Goal: Transaction & Acquisition: Purchase product/service

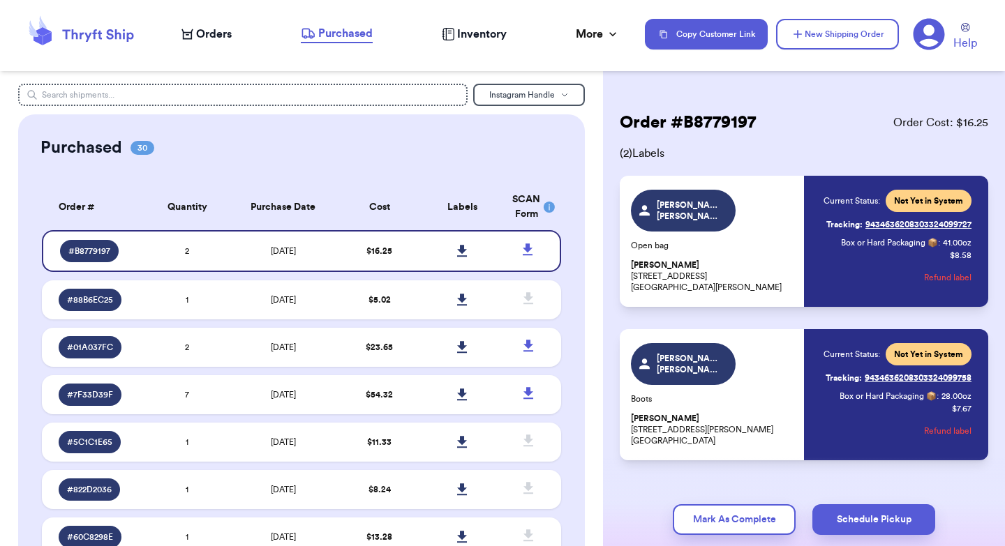
click at [211, 33] on span "Orders" at bounding box center [214, 34] width 36 height 17
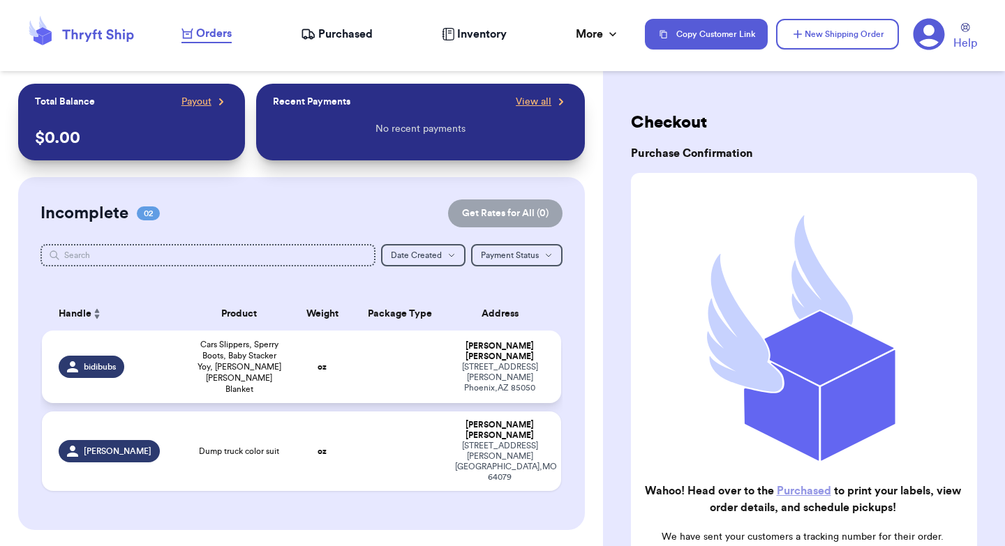
click at [331, 345] on td "oz" at bounding box center [322, 367] width 62 height 73
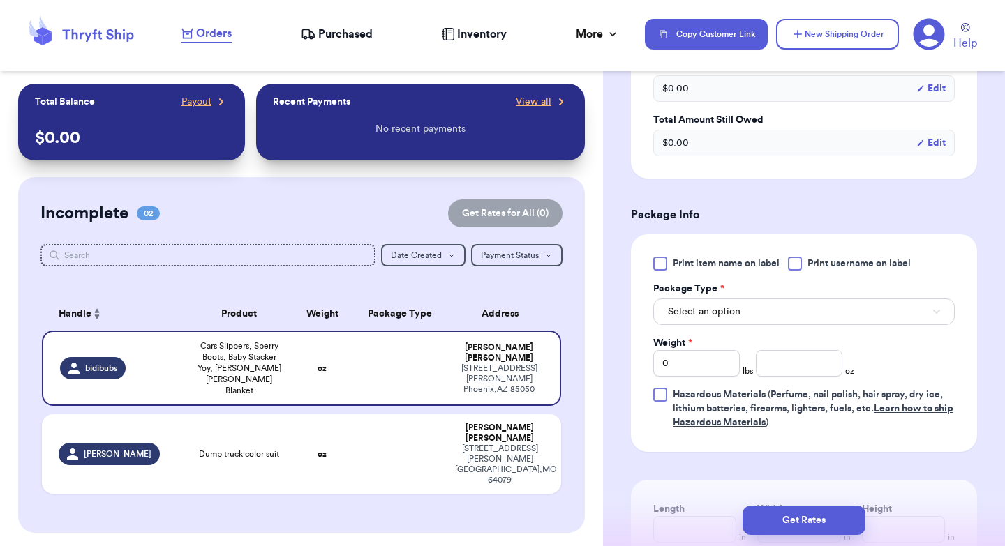
scroll to position [485, 0]
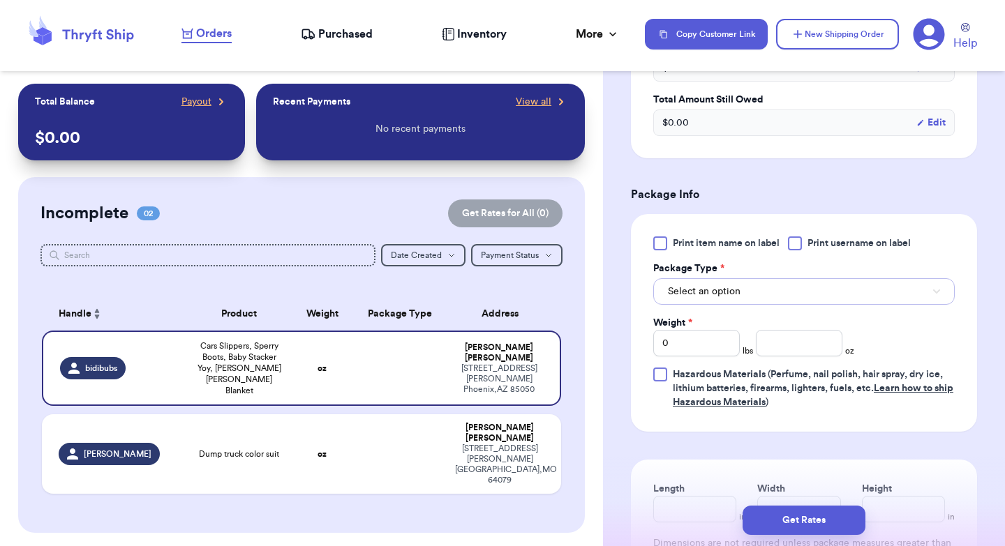
click at [712, 290] on span "Select an option" at bounding box center [704, 292] width 73 height 14
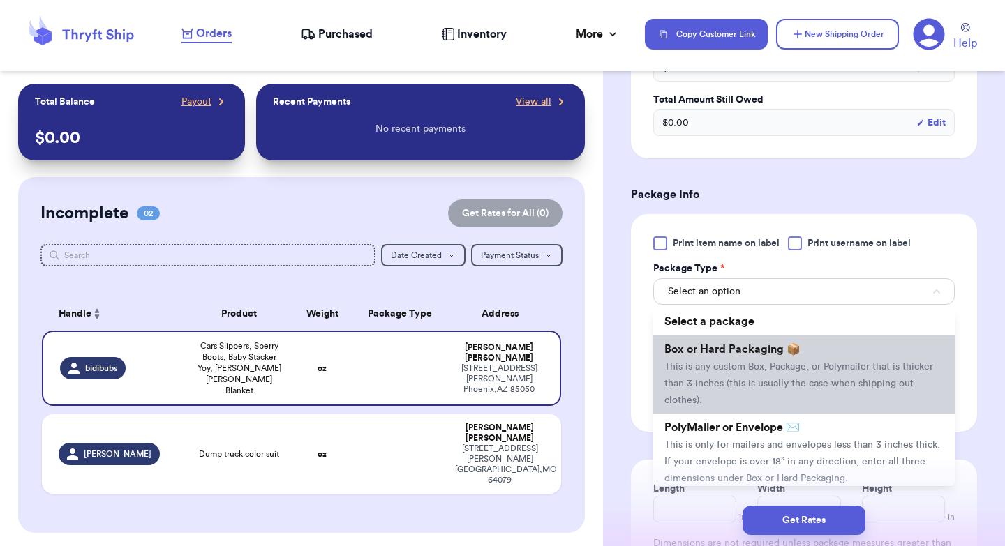
click at [712, 355] on span "Box or Hard Packaging 📦" at bounding box center [732, 349] width 136 height 11
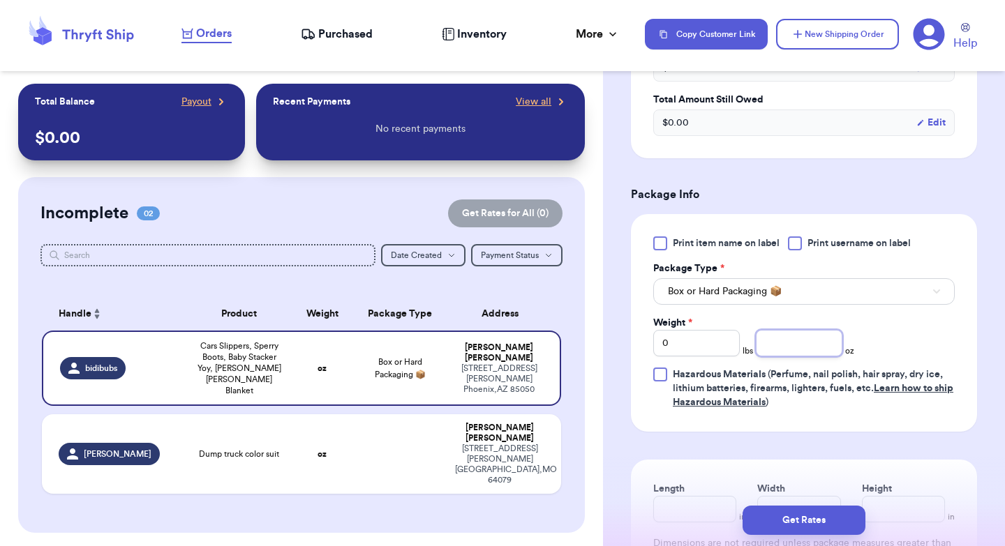
click at [789, 344] on input "number" at bounding box center [799, 343] width 87 height 27
type input "50"
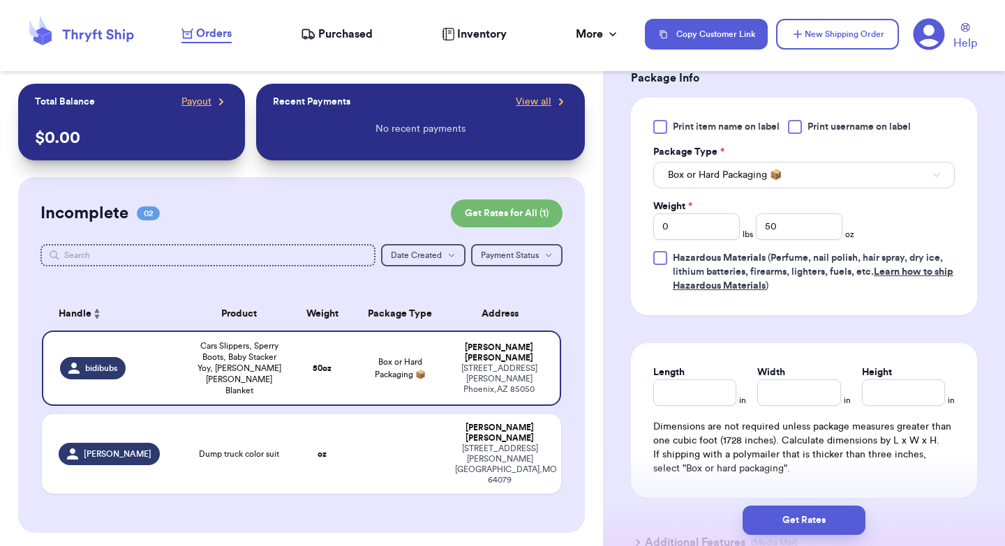
scroll to position [641, 0]
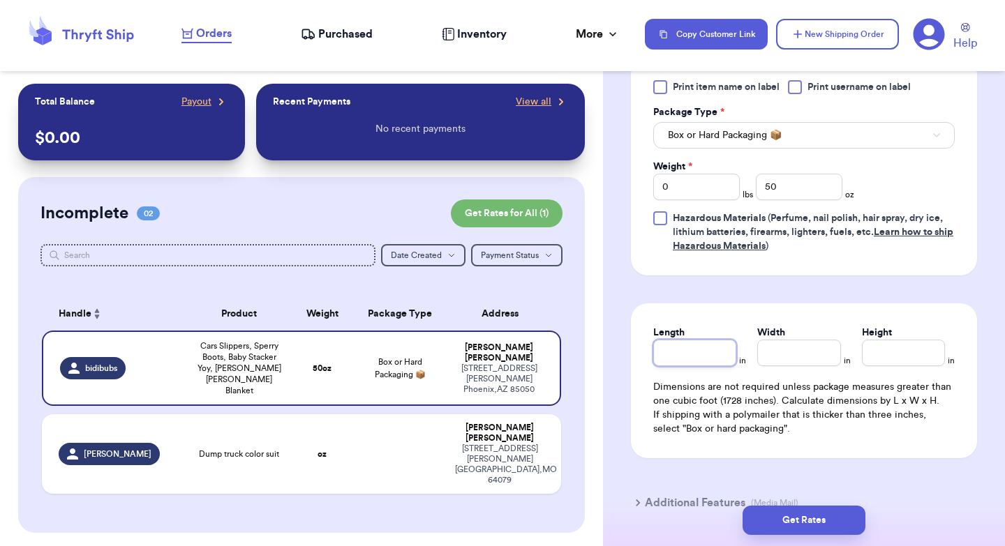
click at [687, 361] on input "Length" at bounding box center [694, 353] width 83 height 27
type input "10"
type input "8"
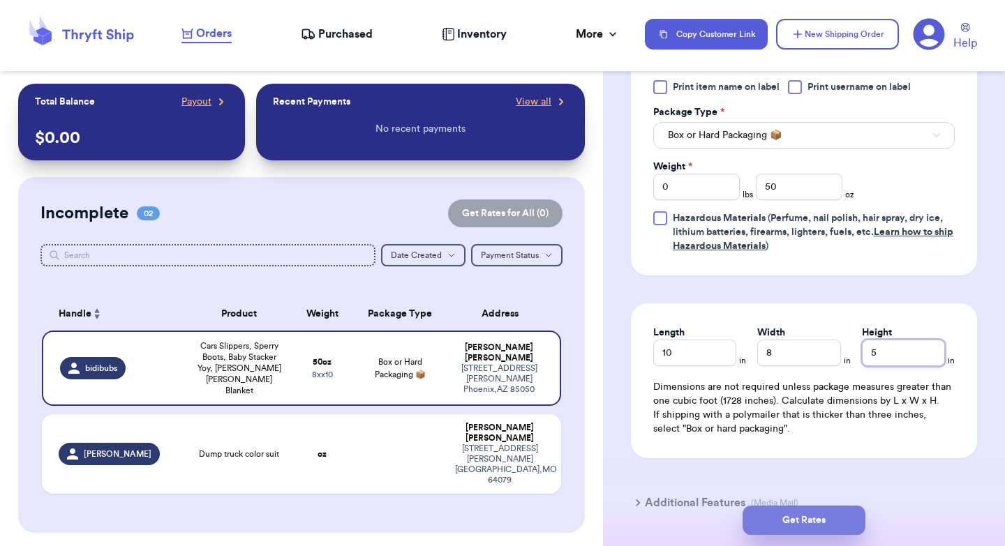
type input "5"
click at [823, 518] on button "Get Rates" at bounding box center [803, 520] width 123 height 29
type input "3"
type input "2"
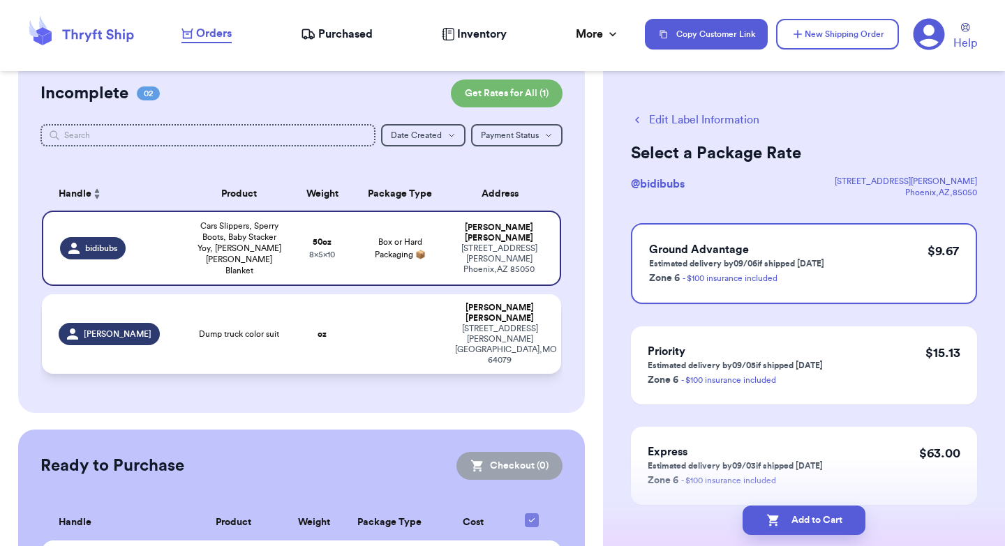
scroll to position [138, 0]
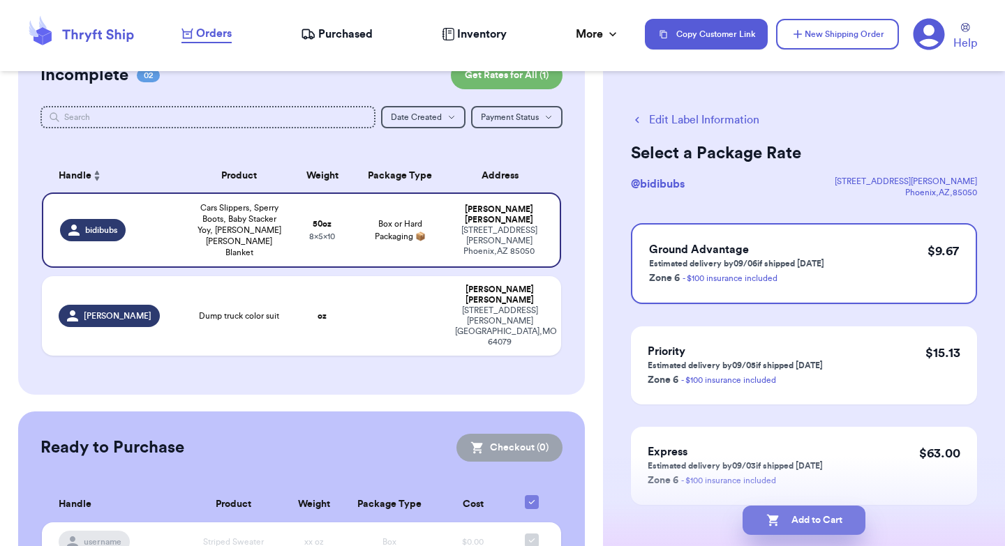
click at [780, 516] on button "Add to Cart" at bounding box center [803, 520] width 123 height 29
checkbox input "true"
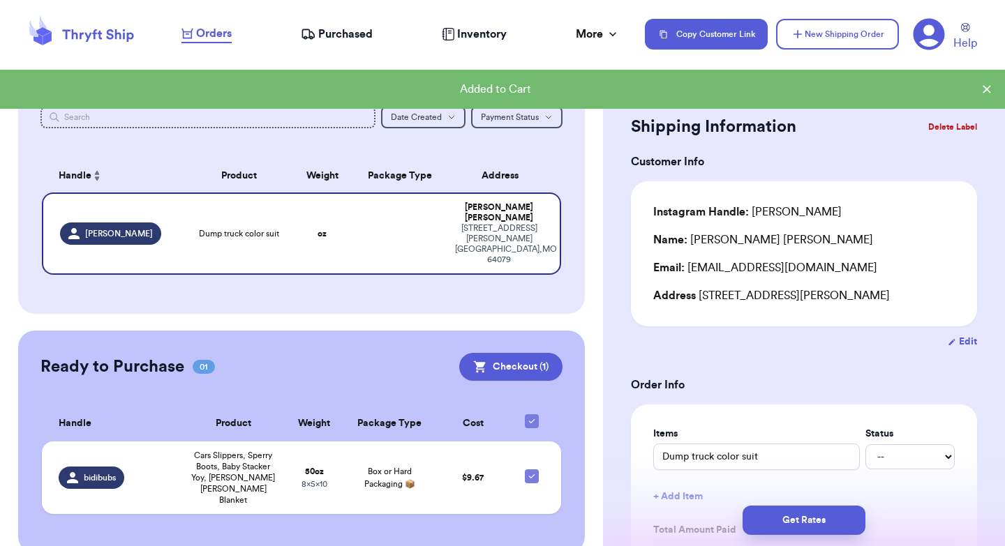
scroll to position [107, 0]
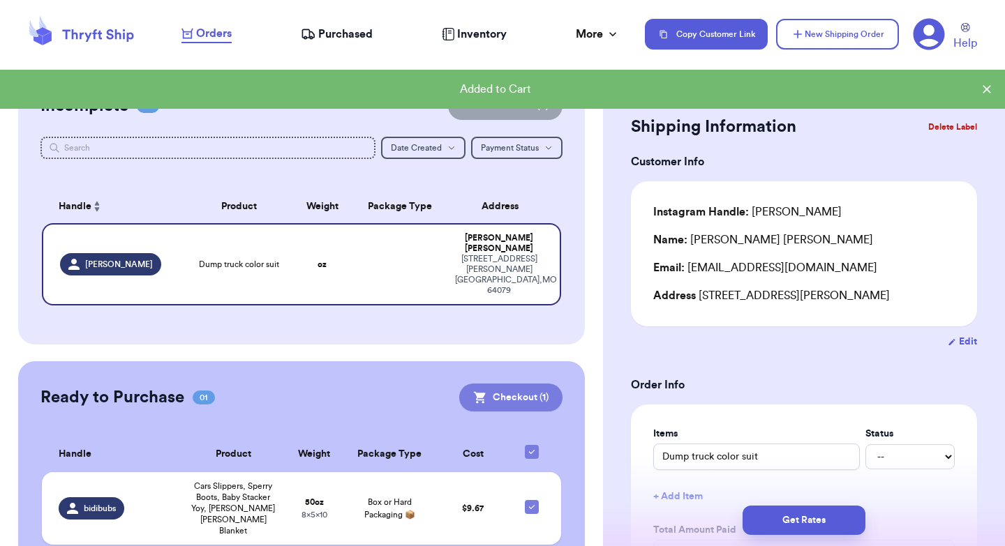
click at [502, 384] on button "Checkout ( 1 )" at bounding box center [510, 398] width 103 height 28
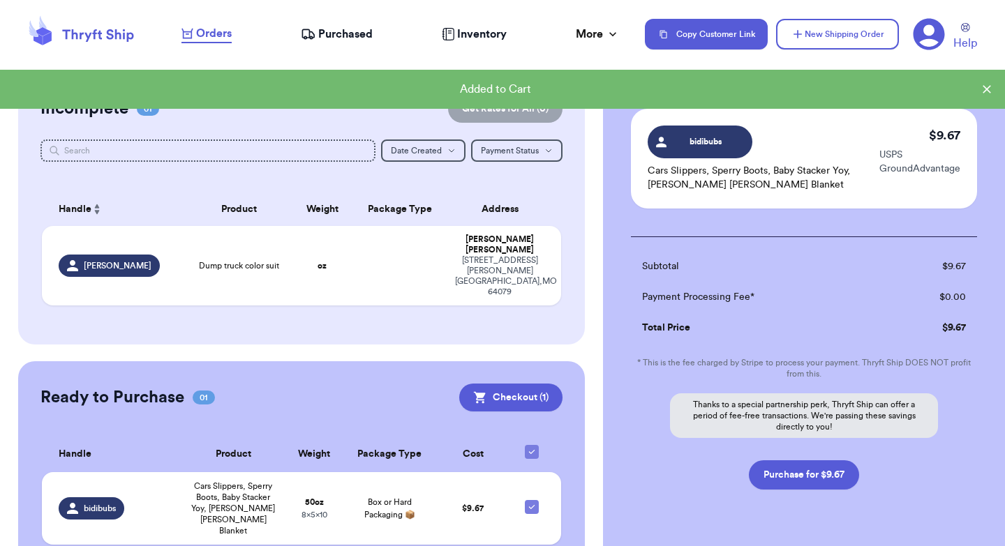
scroll to position [105, 0]
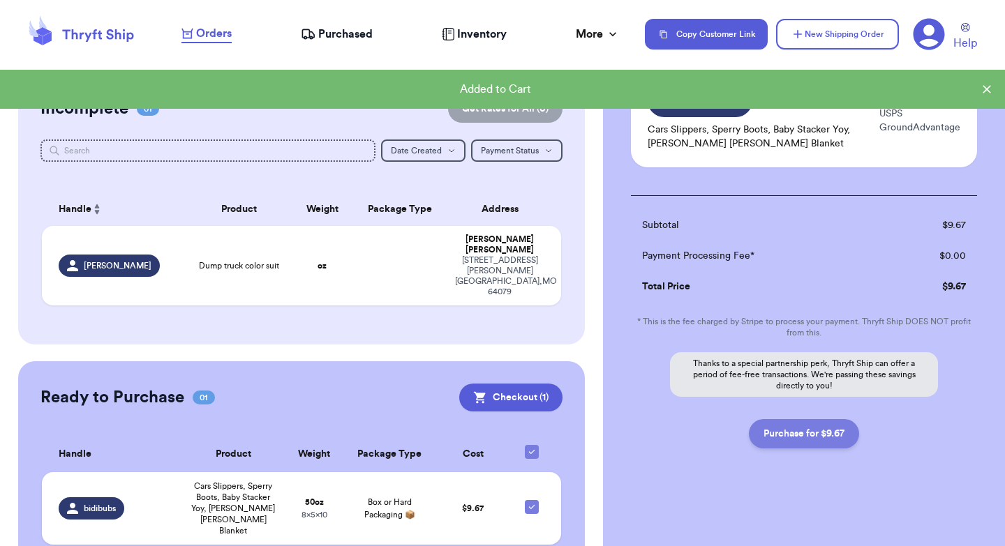
click at [810, 430] on button "Purchase for $9.67" at bounding box center [804, 433] width 110 height 29
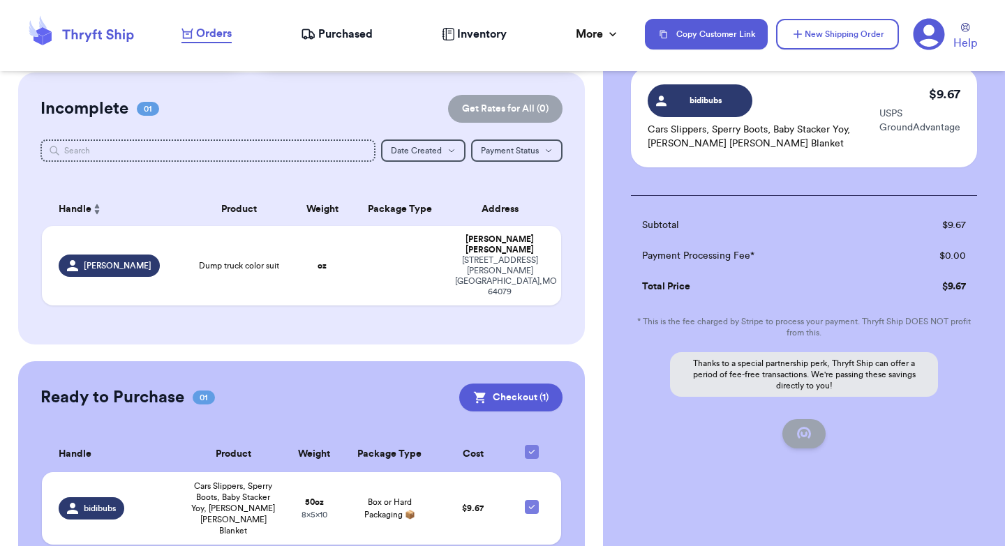
checkbox input "false"
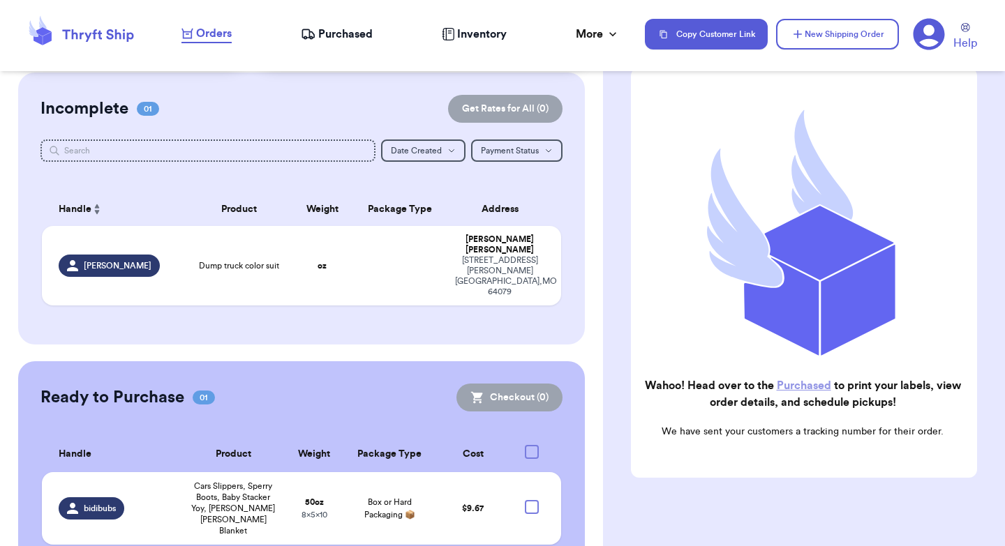
checkbox input "true"
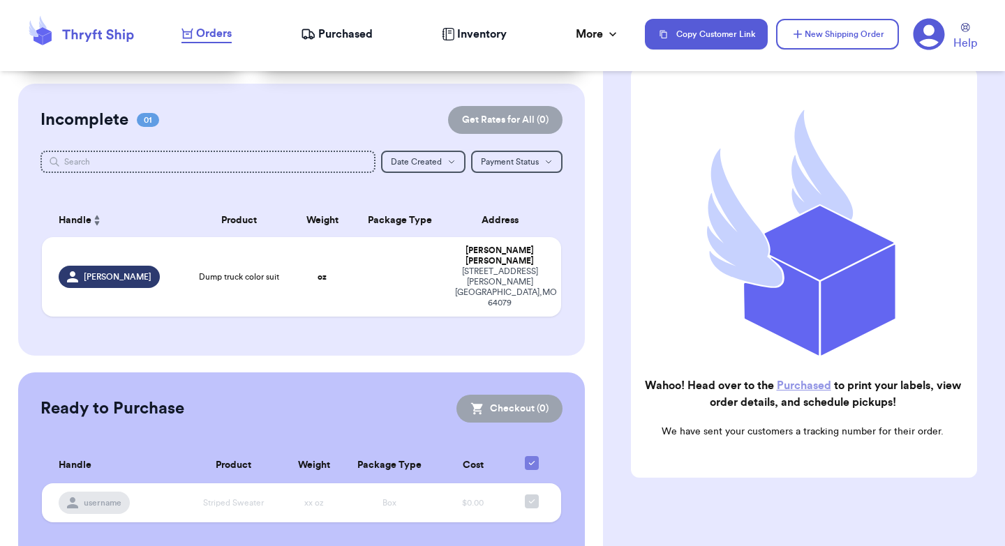
click at [352, 33] on span "Purchased" at bounding box center [345, 34] width 54 height 17
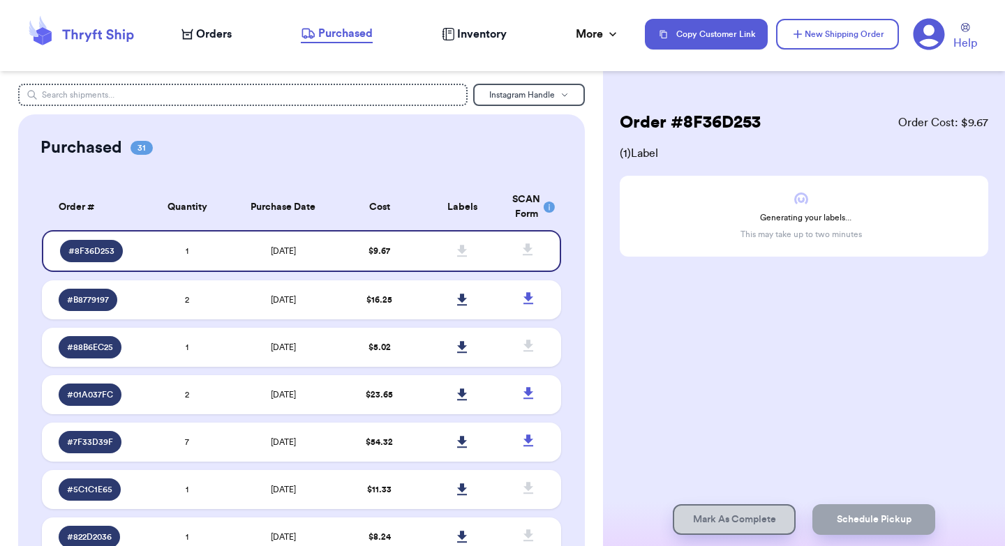
click at [334, 38] on span "Purchased" at bounding box center [345, 33] width 54 height 17
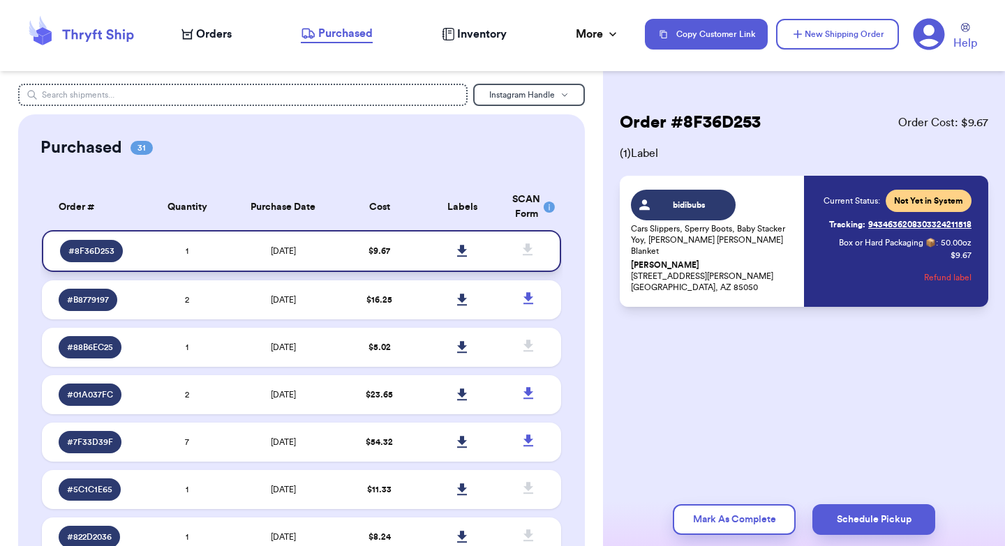
click at [460, 246] on icon at bounding box center [462, 251] width 10 height 13
